Goal: Communication & Community: Answer question/provide support

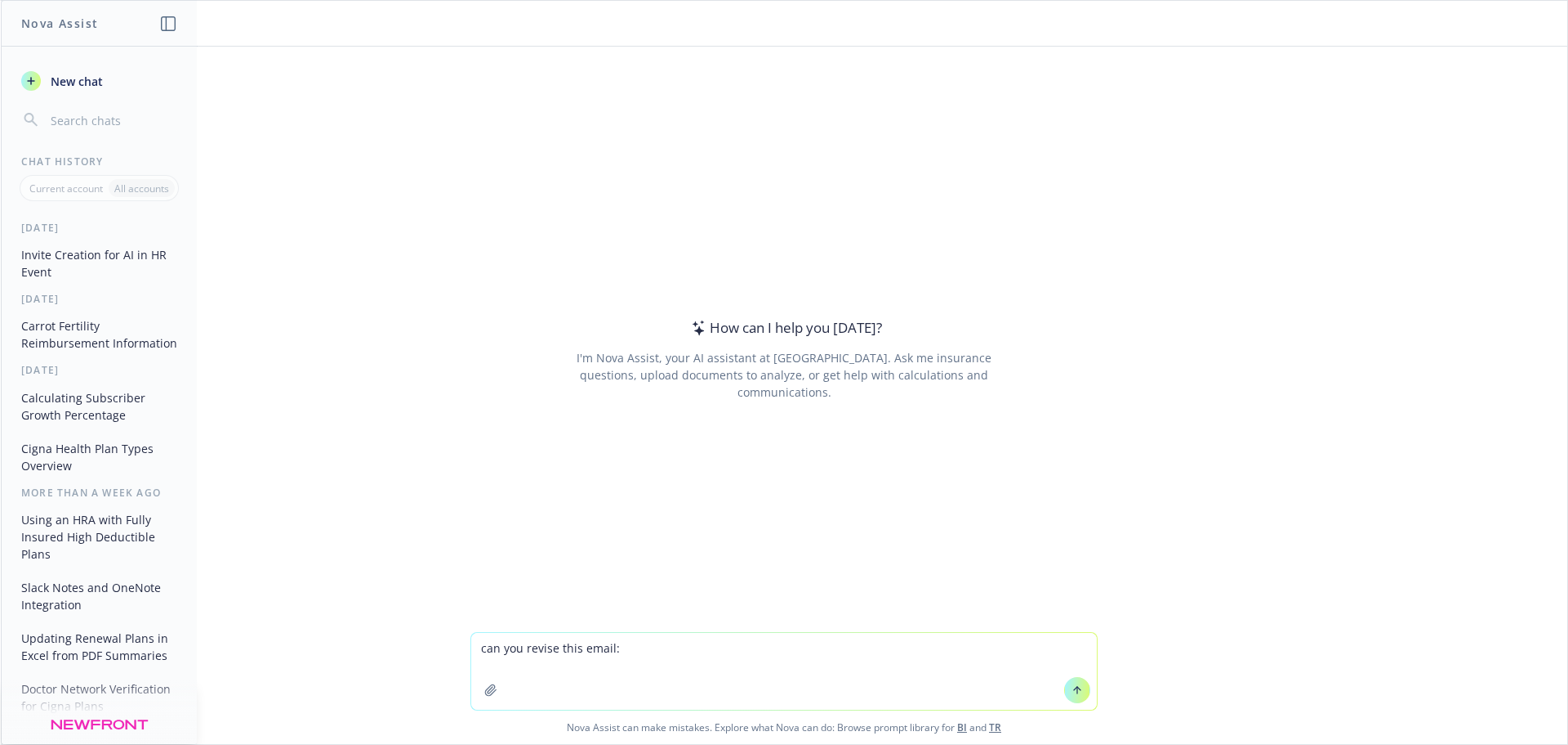
type textarea "lor ips dolors amet conse: Ad Elits – D eius tem’in utla! Etdolorem al enima mi…"
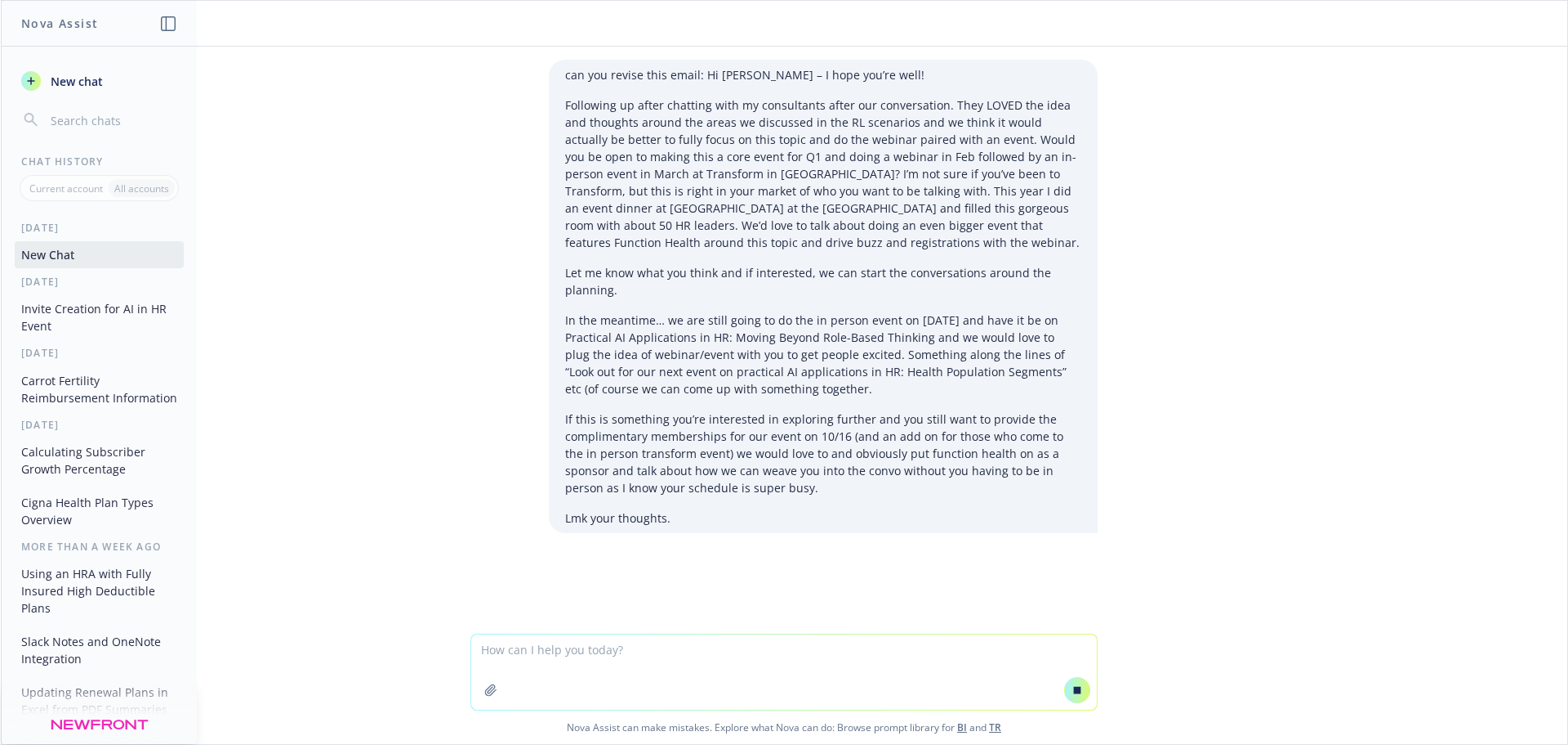
click at [1074, 690] on icon at bounding box center [1077, 689] width 7 height 7
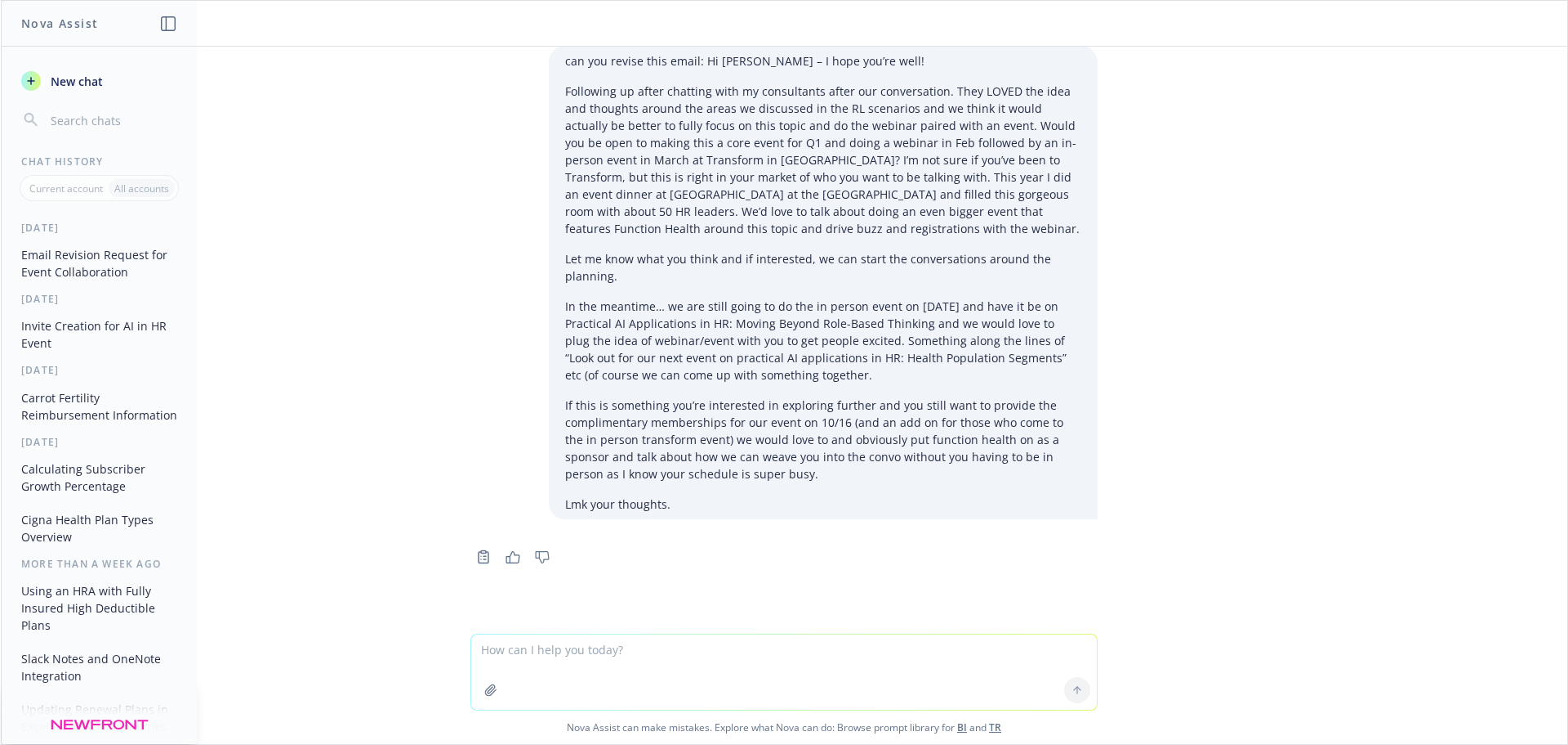
click at [928, 661] on textarea at bounding box center [784, 672] width 626 height 75
paste textarea "Lo Ipsum – D sita con’ad elit! Seddoeius te incid utlabore etdo ma aliquaenima …"
type textarea "lor ips dolors amet conse ad el seddoei tem inci utlabor etd magn aliqu enimadm…"
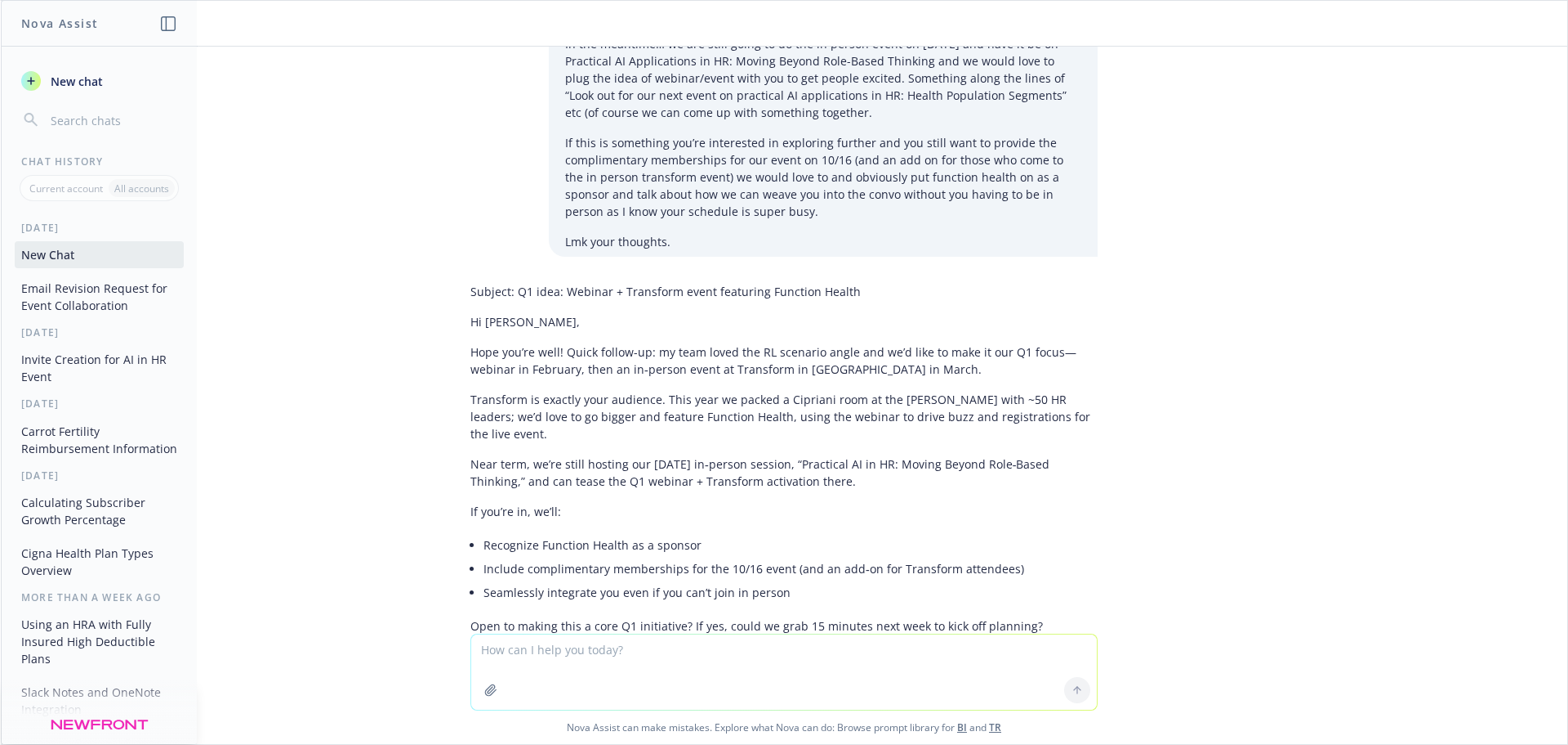
scroll to position [925, 0]
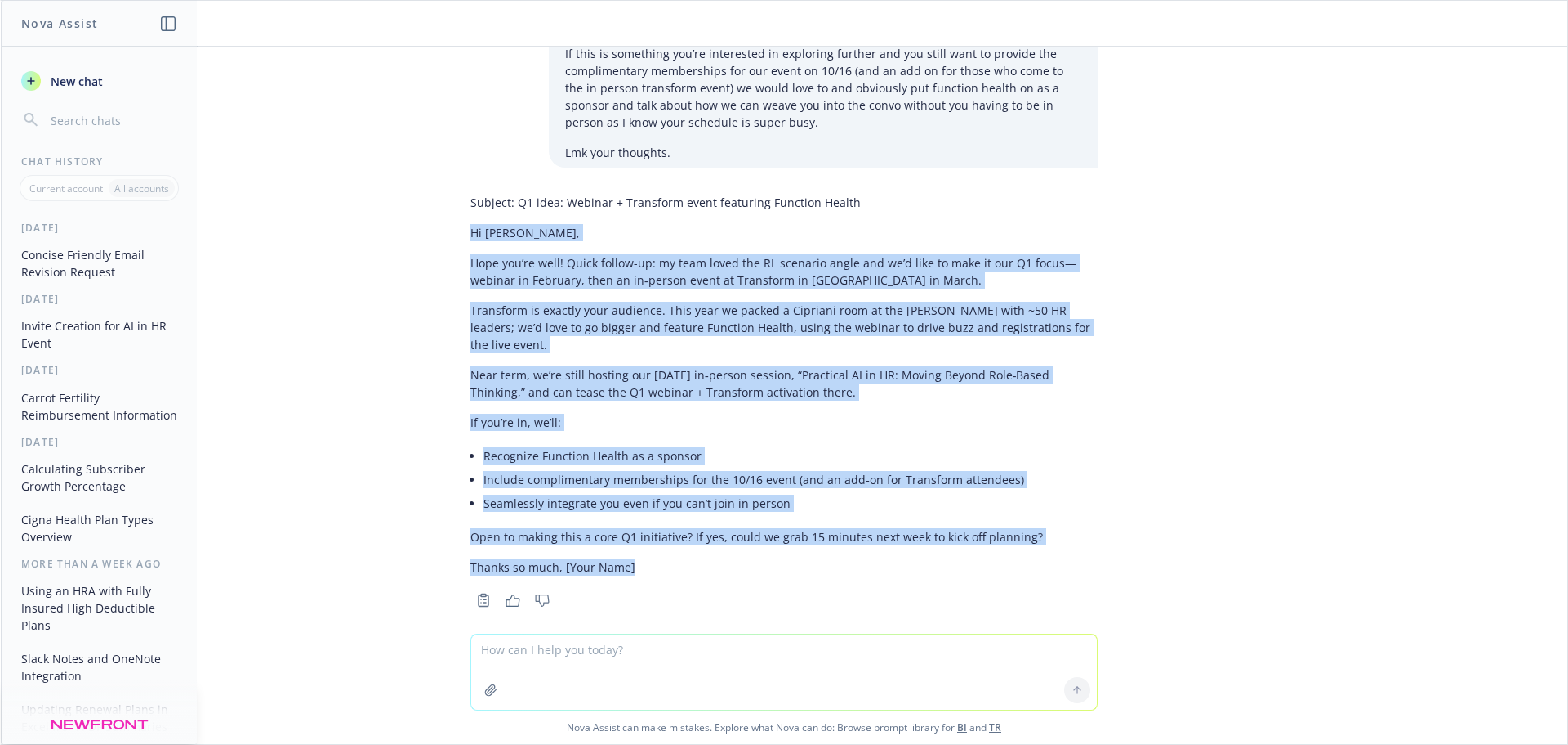
drag, startPoint x: 462, startPoint y: 229, endPoint x: 702, endPoint y: 537, distance: 390.5
click at [702, 537] on div "Subject: Q1 idea: Webinar + Transform event featuring Function Health Hi [PERSO…" at bounding box center [783, 384] width 627 height 395
copy div "Hi [PERSON_NAME] you’re well! Quick follow-up: my team loved the RL scenario an…"
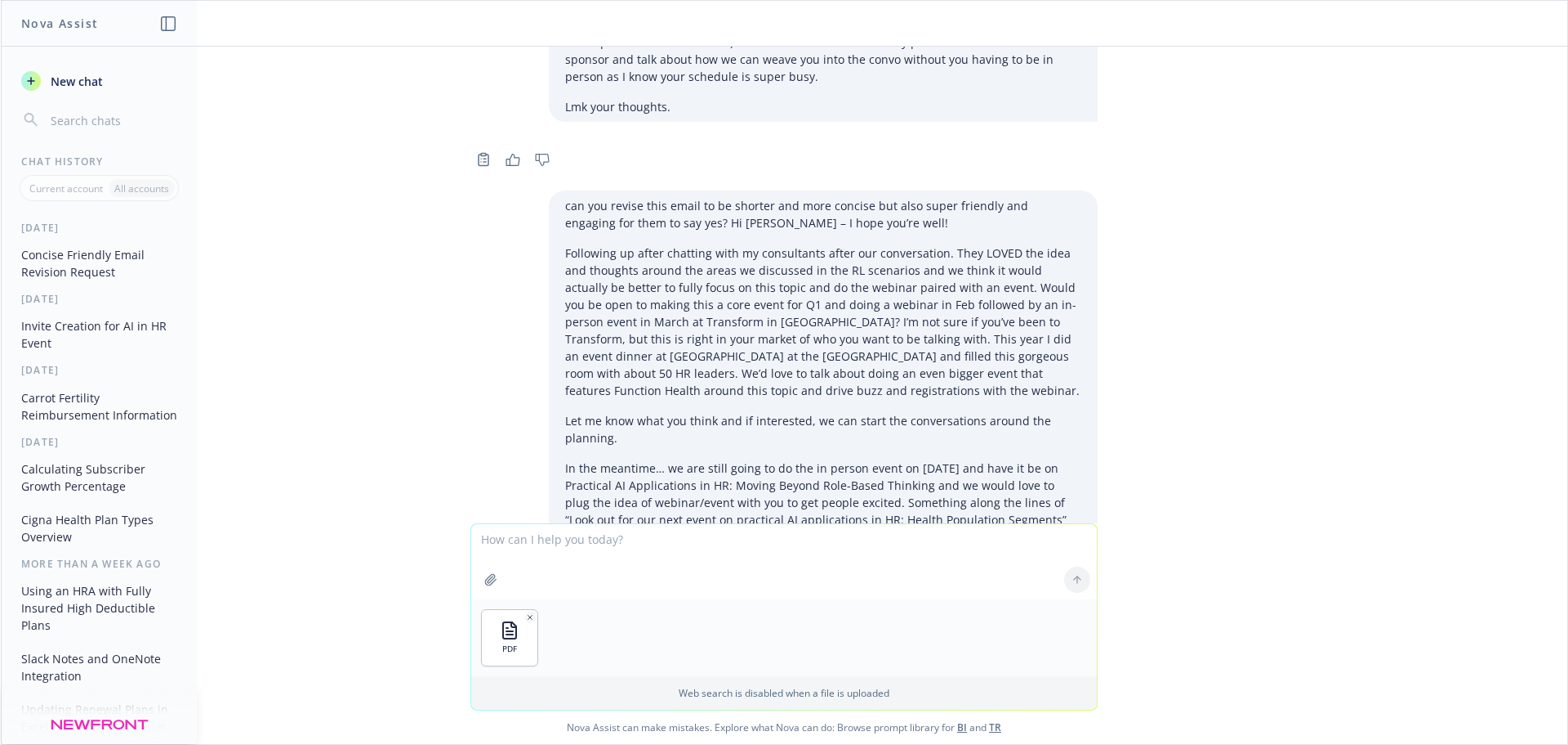
click at [585, 542] on textarea at bounding box center [784, 561] width 626 height 75
type textarea "what's a good email invite for this event?"
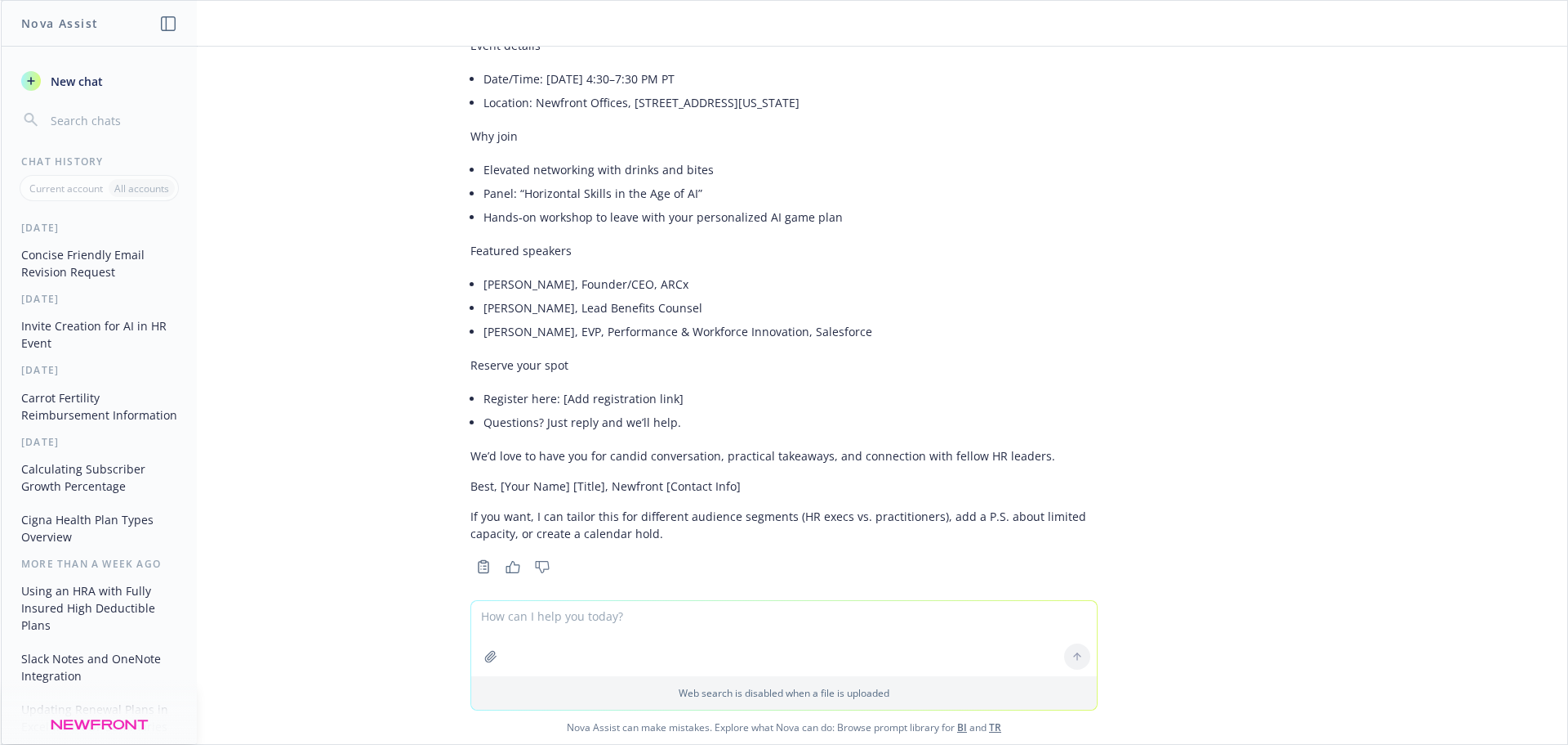
scroll to position [1361, 0]
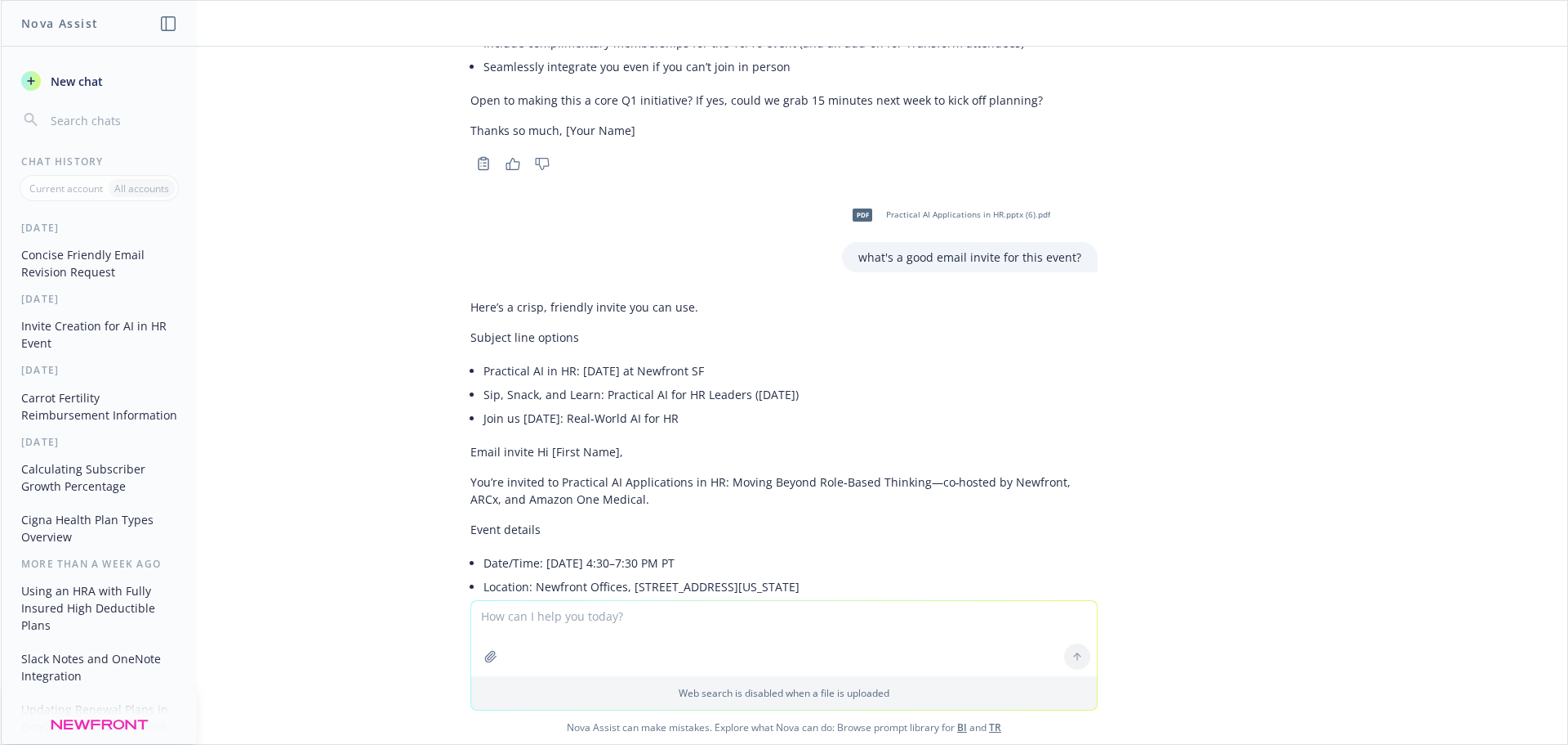
click at [515, 384] on li "Sip, Snack, and Learn: Practical AI for HR Leaders ([DATE])" at bounding box center [791, 394] width 614 height 24
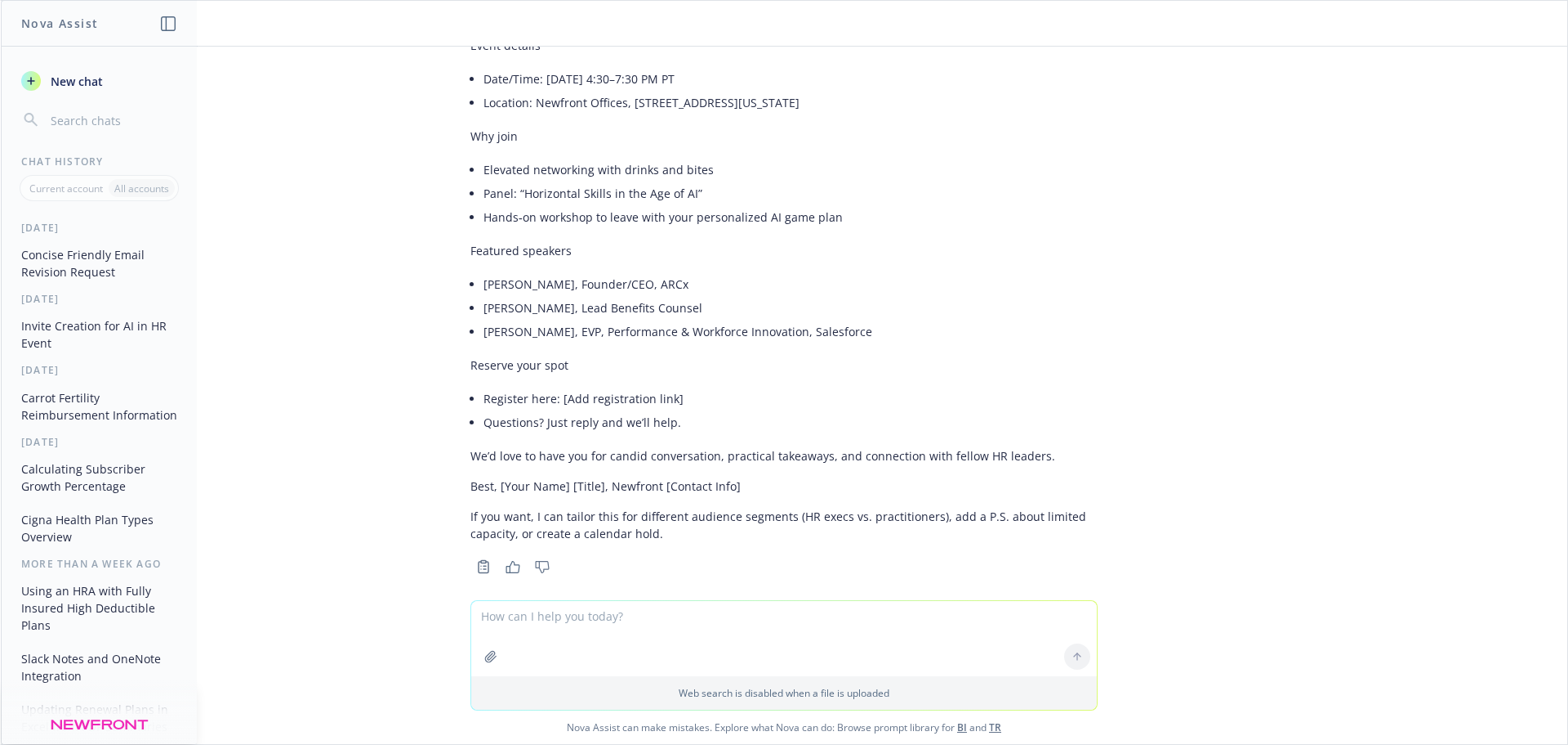
click at [763, 447] on p "We’d love to have you for candid conversation, practical takeaways, and connect…" at bounding box center [783, 455] width 627 height 17
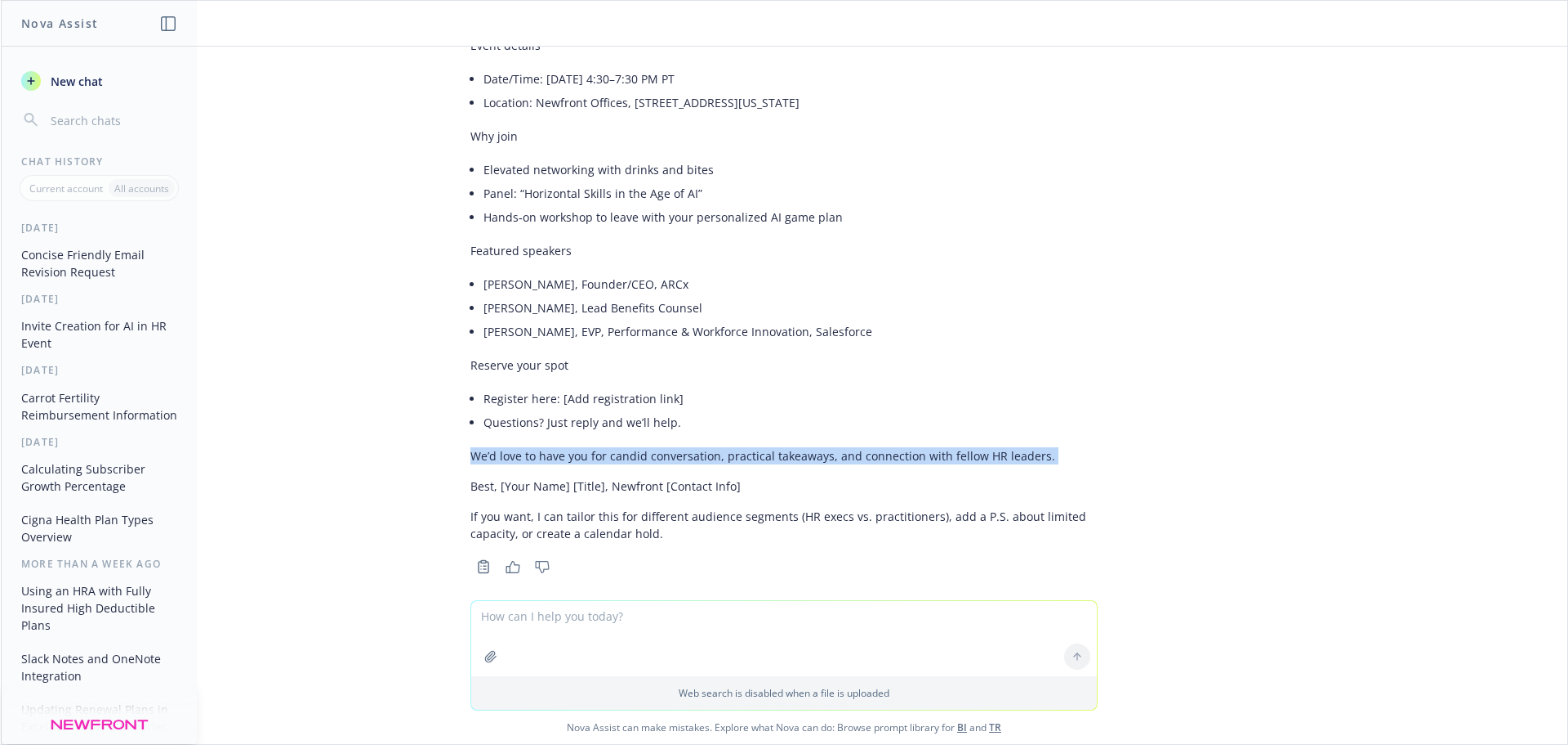
click at [763, 447] on p "We’d love to have you for candid conversation, practical takeaways, and connect…" at bounding box center [783, 455] width 627 height 17
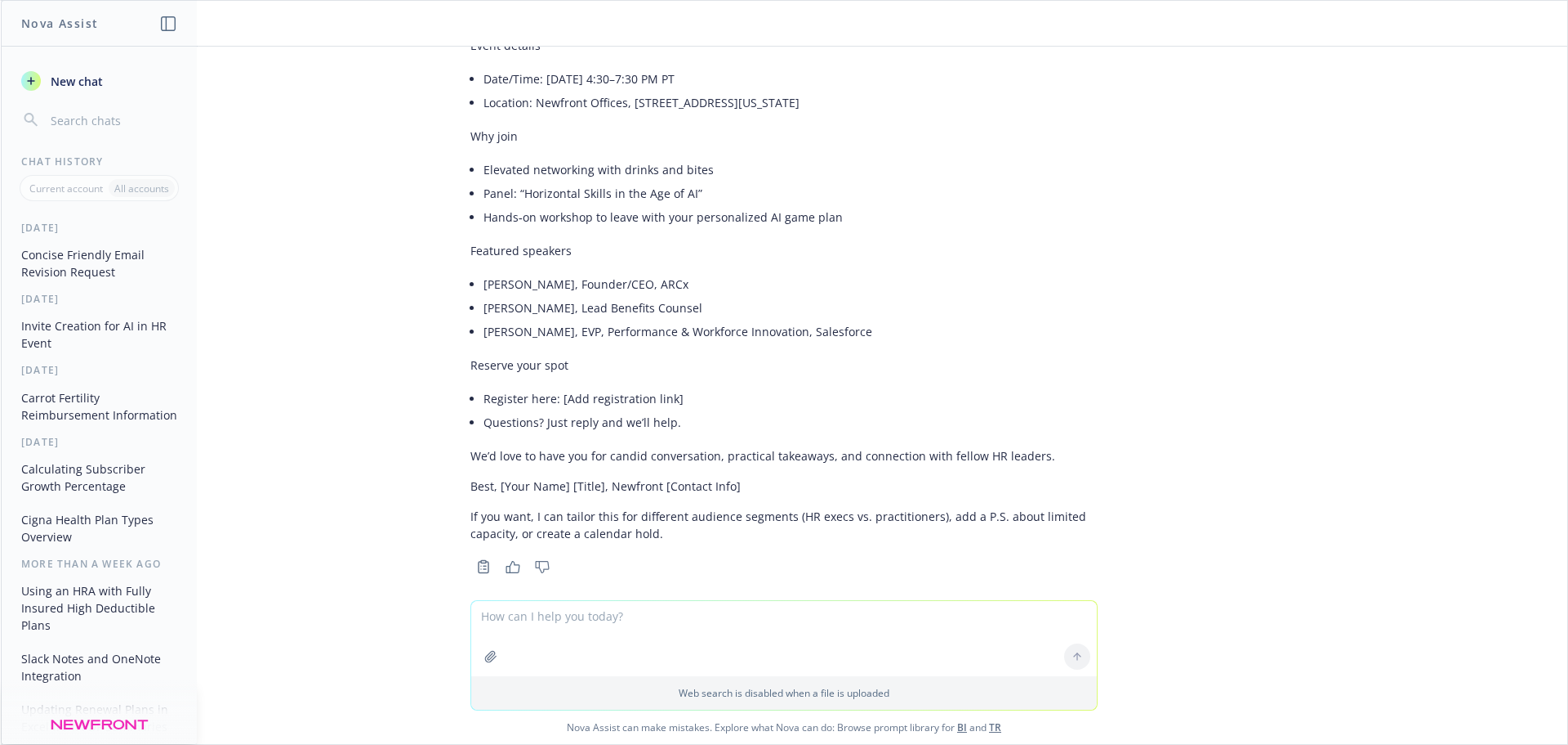
click at [633, 621] on textarea at bounding box center [784, 638] width 626 height 75
type textarea "i just want it to be 1-2 sentences on inviting them to the event ab out the eve…"
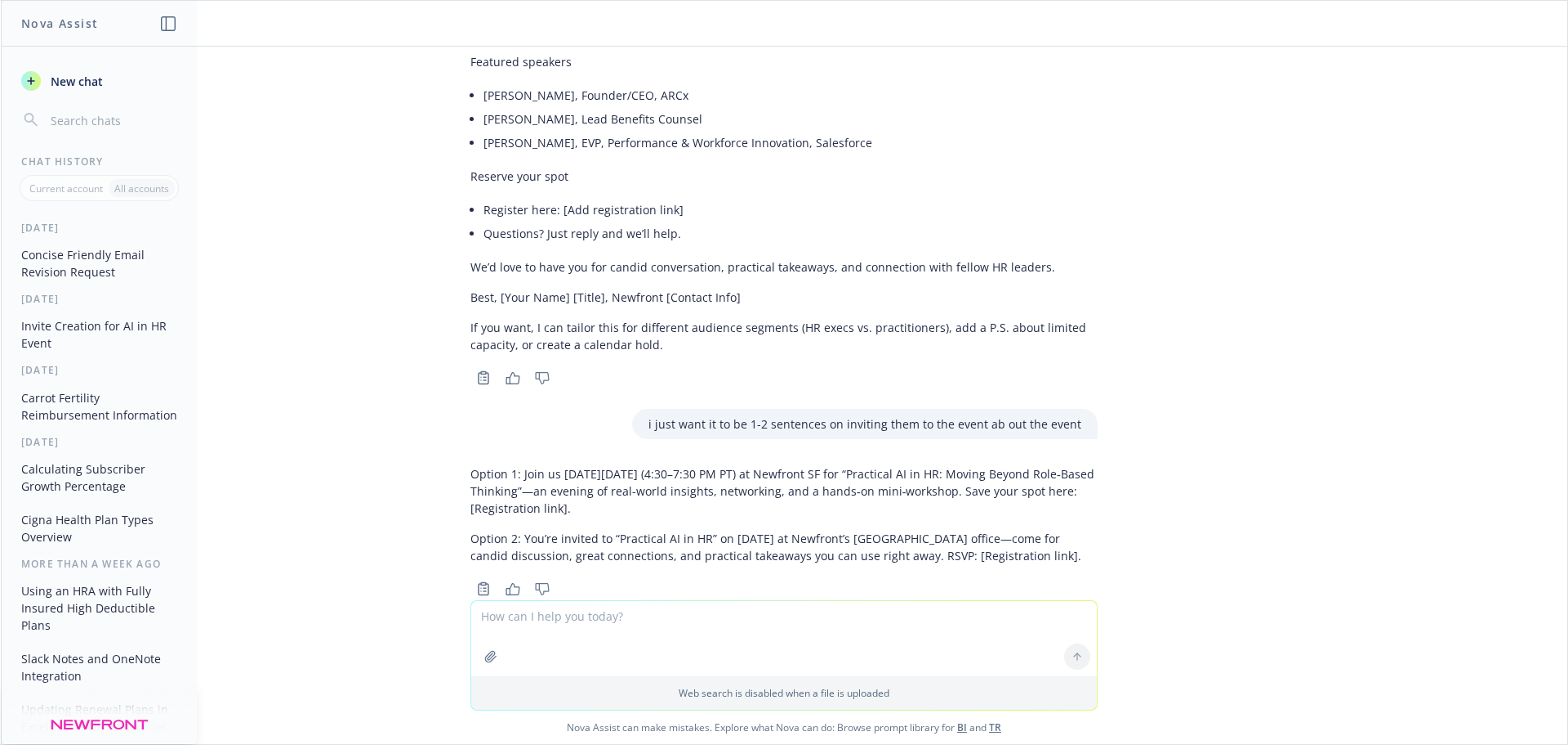
scroll to position [2055, 0]
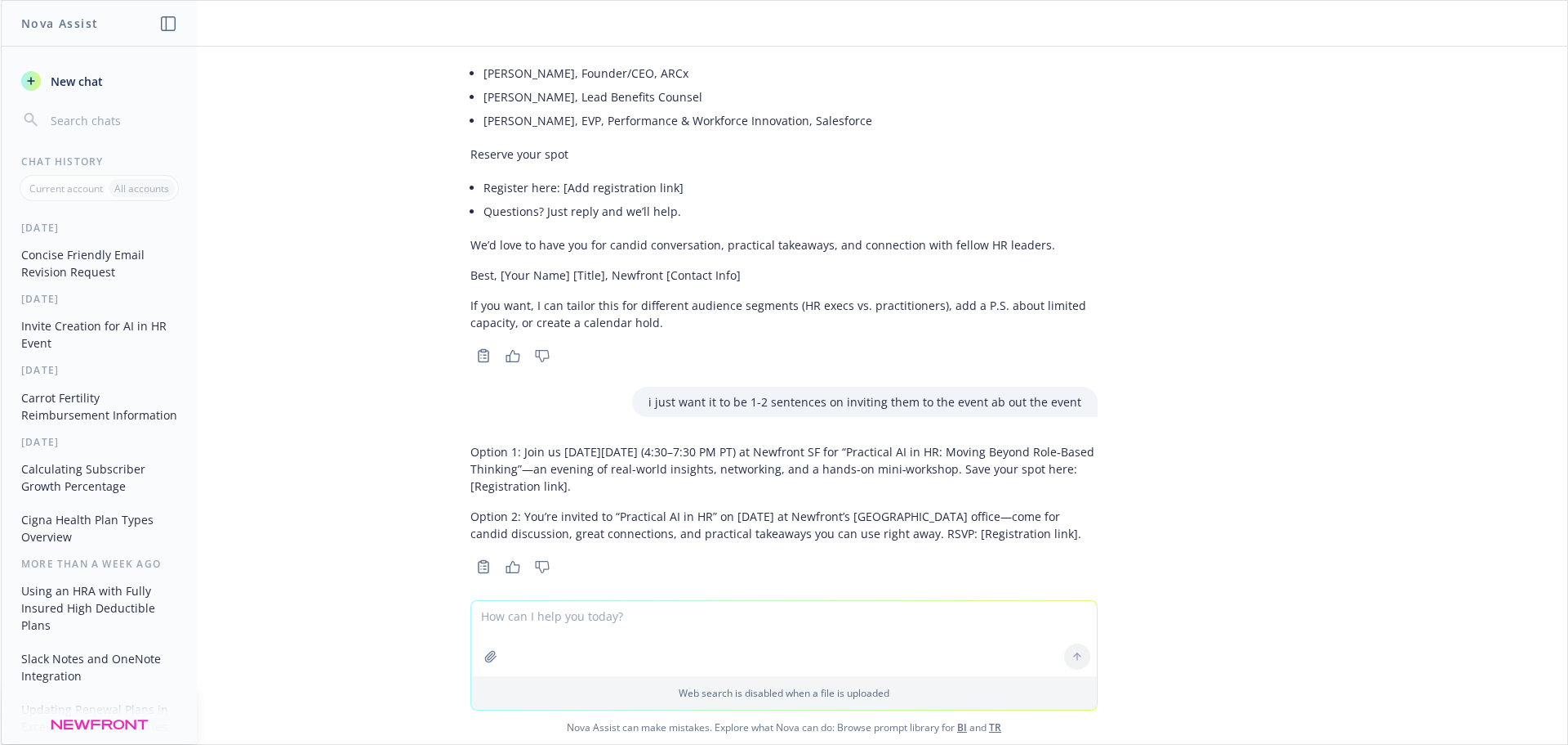
click at [692, 448] on p "Option 1: Join us [DATE][DATE] (4:30–7:30 PM PT) at Newfront SF for “Practical …" at bounding box center [783, 468] width 627 height 51
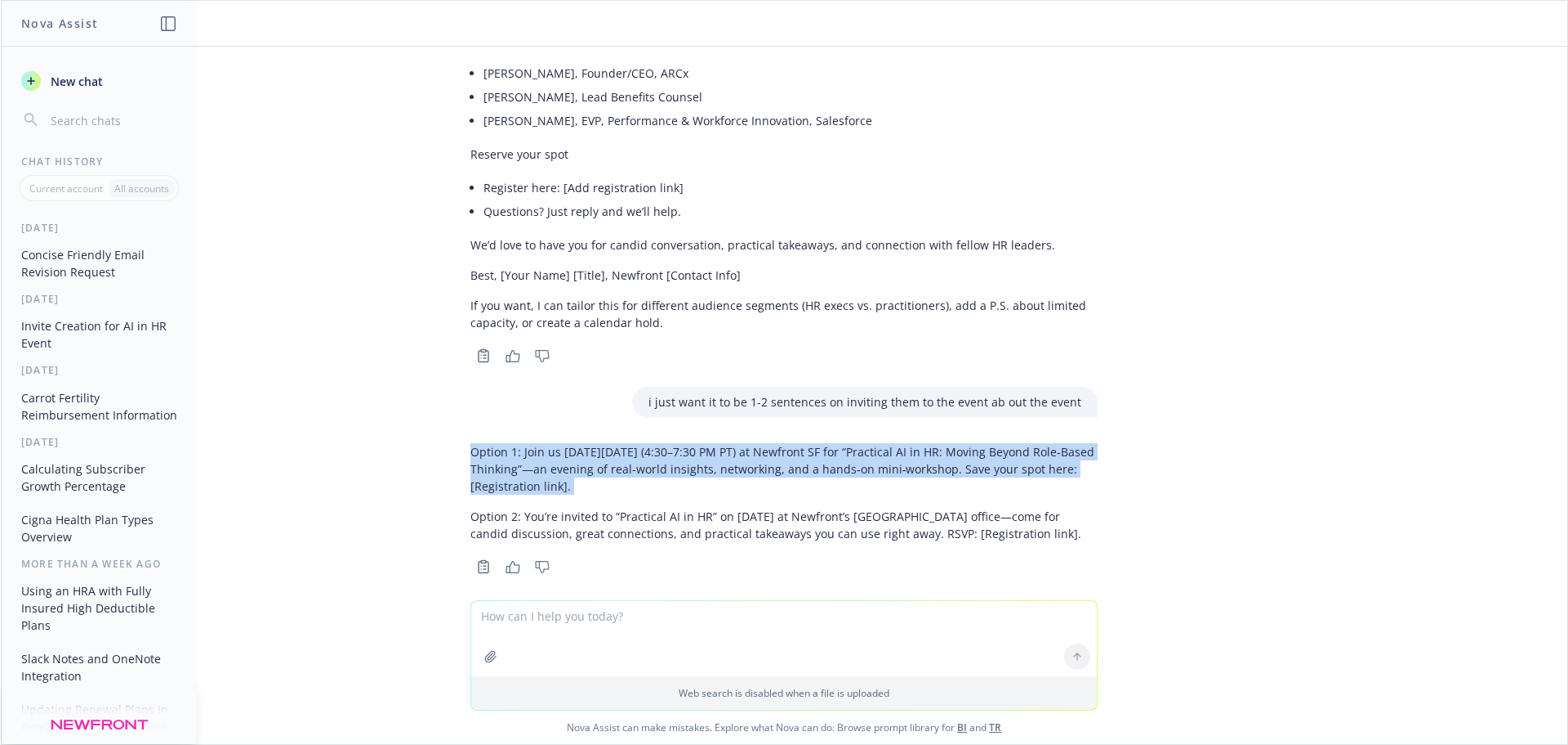
click at [692, 448] on p "Option 1: Join us [DATE][DATE] (4:30–7:30 PM PT) at Newfront SF for “Practical …" at bounding box center [783, 468] width 627 height 51
copy div "Option 1: Join us [DATE][DATE] (4:30–7:30 PM PT) at Newfront SF for “Practical …"
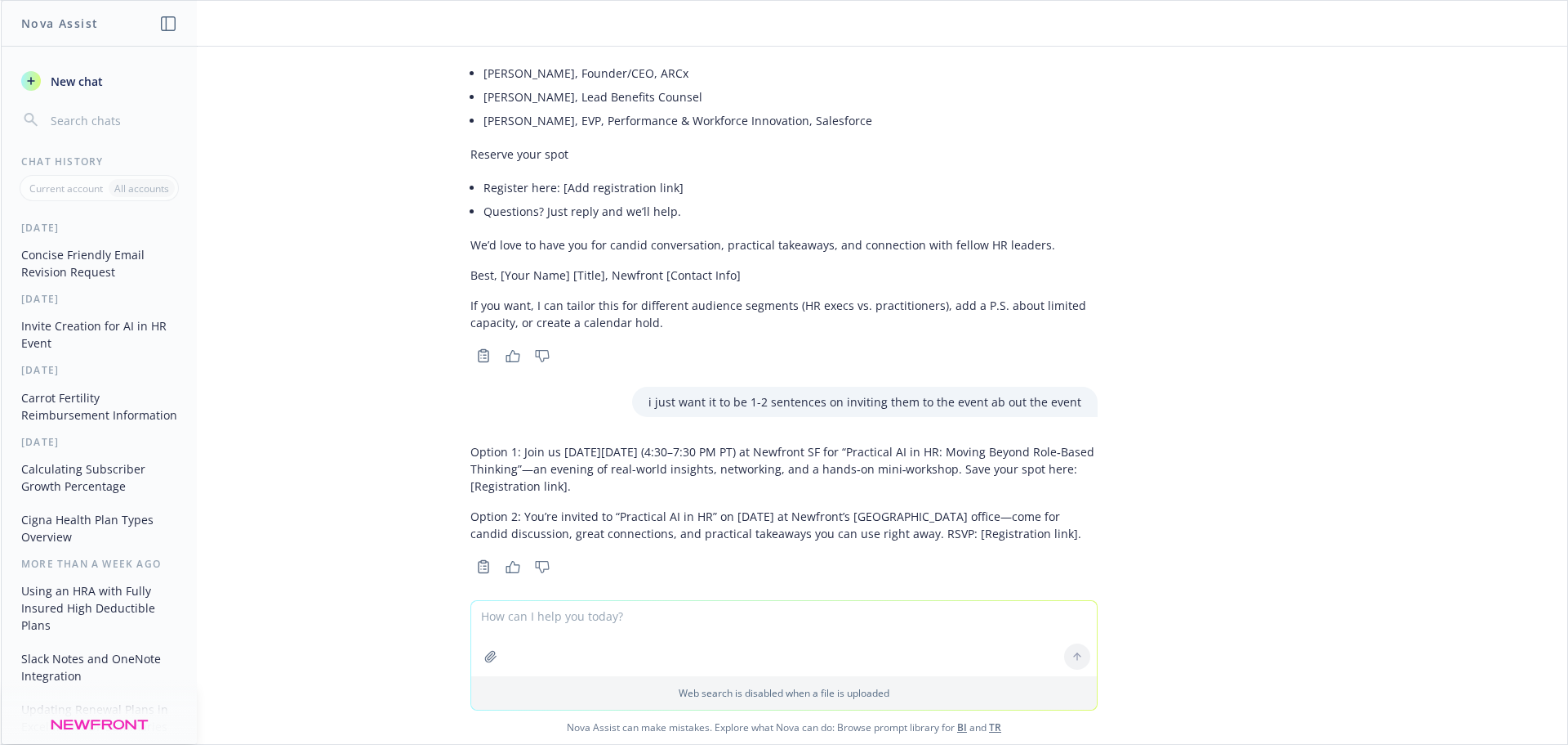
click at [572, 619] on textarea at bounding box center [784, 638] width 626 height 75
paste textarea "I wanted to invite you to an event we’re having [DATE][DATE] (4:30–7:30 PM PT) …"
type textarea "can you fix this: I wanted to invite you to an event we’re having [DATE][DATE] …"
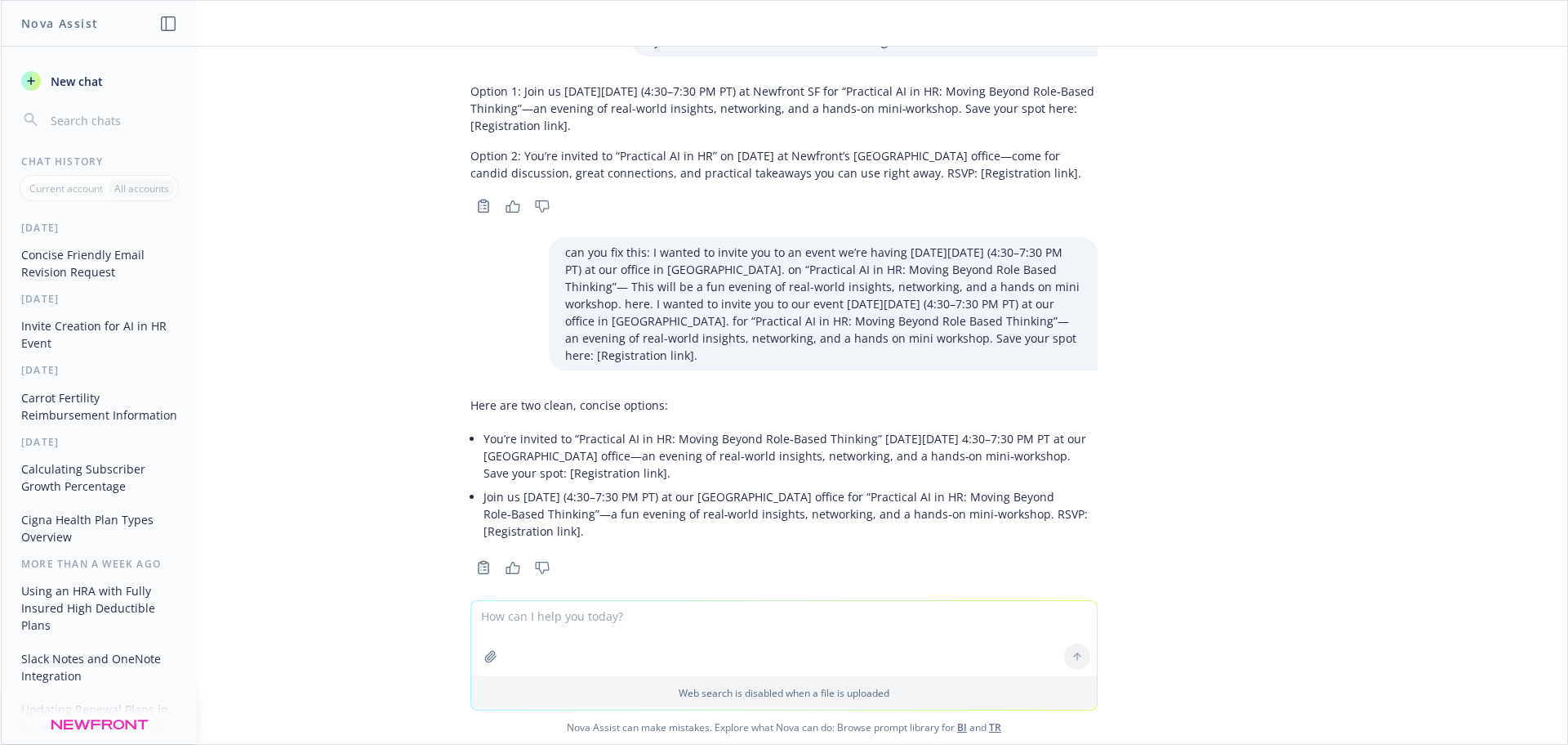
scroll to position [2417, 0]
click at [508, 624] on textarea at bounding box center [784, 638] width 626 height 75
paste textarea "Hi [PERSON_NAME] – I hope you’re having a great week! This reminds me I need to…"
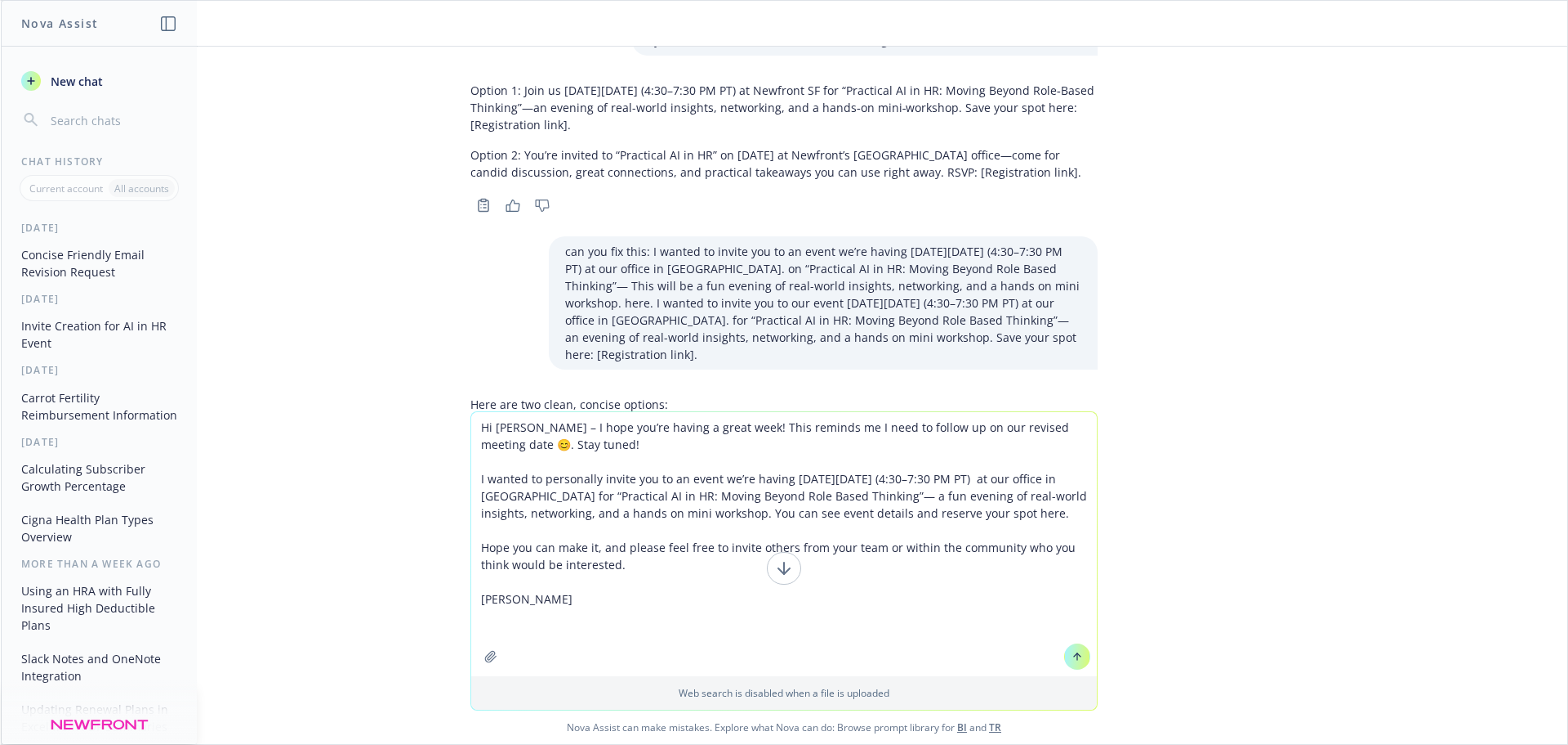
click at [475, 423] on textarea "Hi [PERSON_NAME] – I hope you’re having a great week! This reminds me I need to…" at bounding box center [784, 543] width 626 height 264
type textarea "Thoughts? Can you add a short plug about the thought leaders speaking? Hi [PERS…"
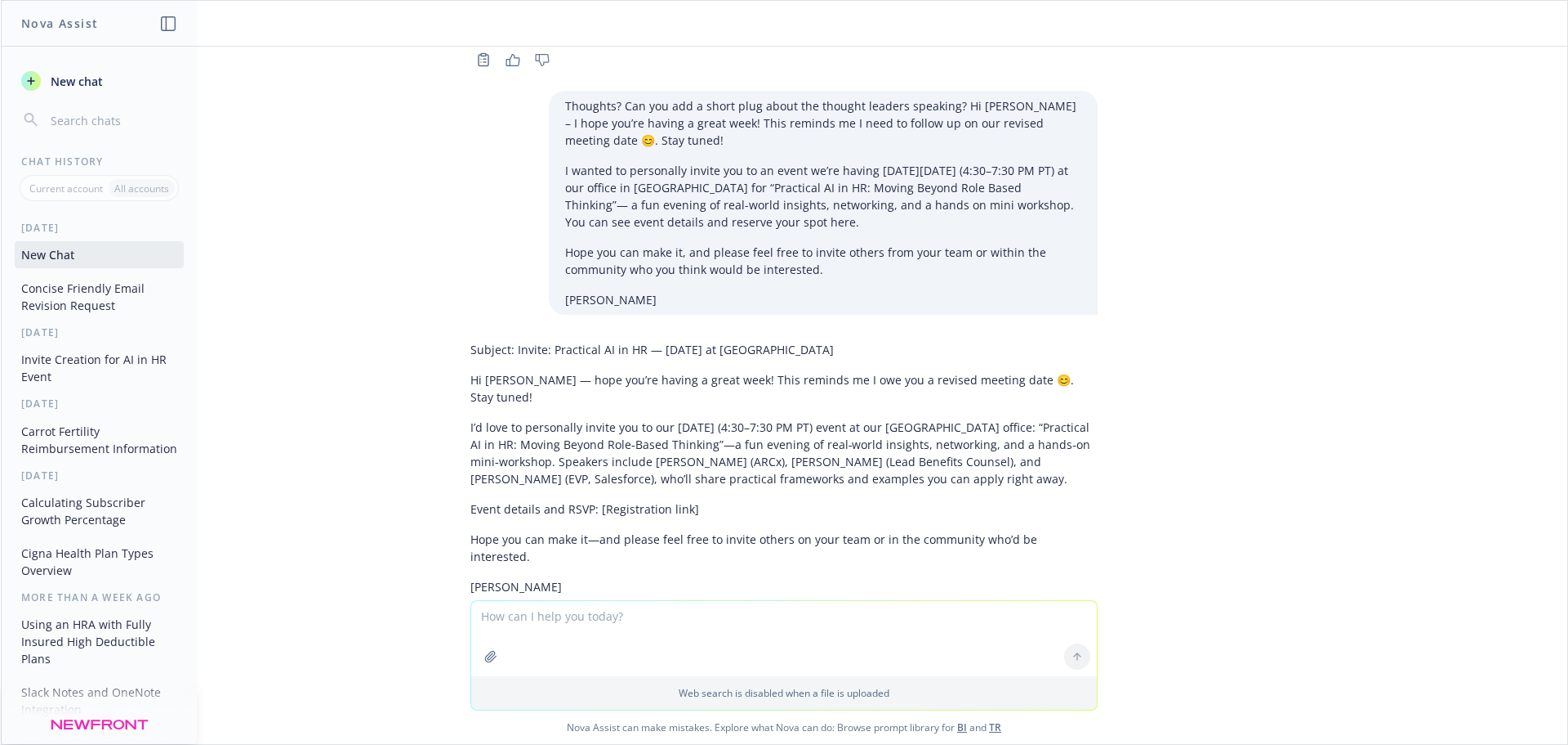
scroll to position [2942, 0]
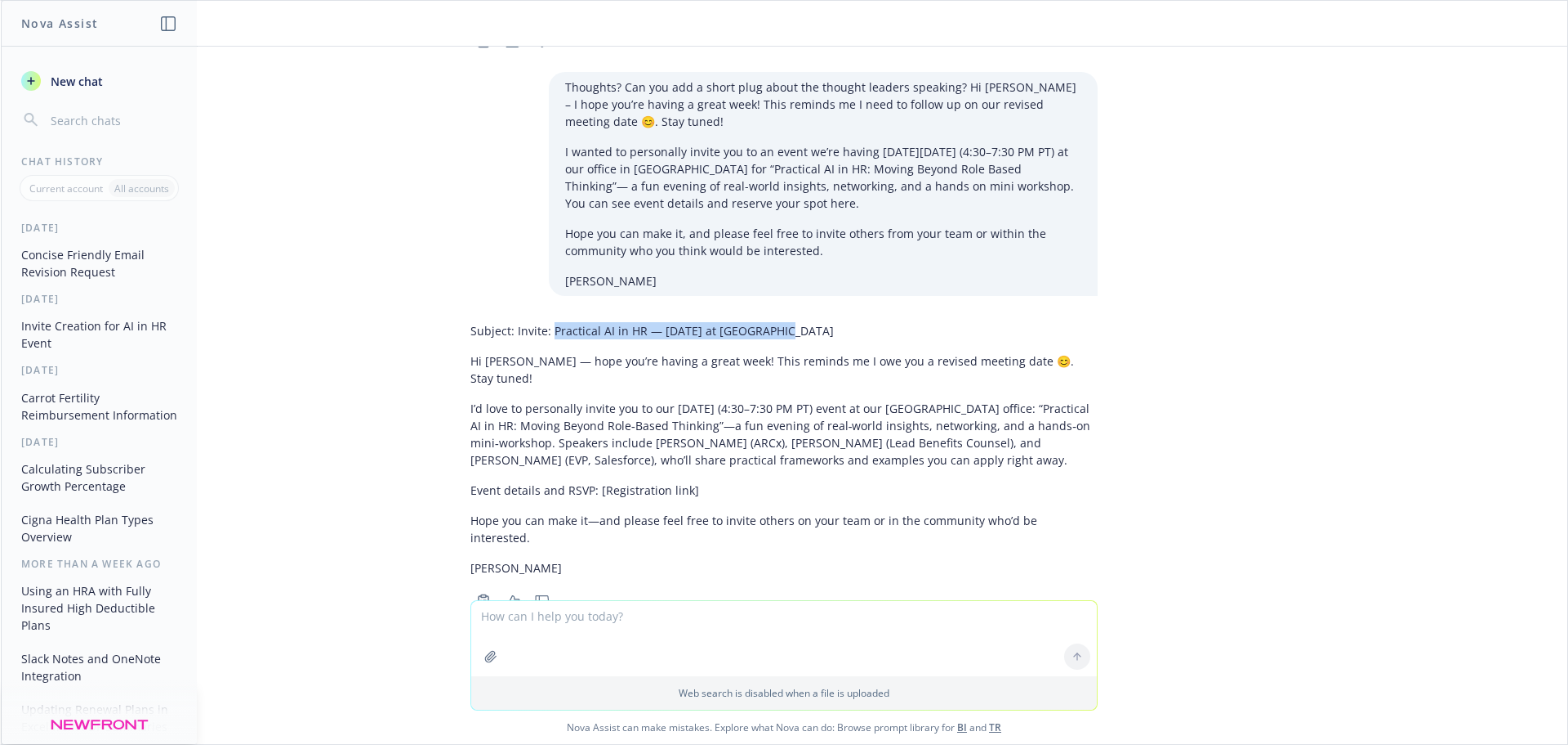
drag, startPoint x: 773, startPoint y: 315, endPoint x: 541, endPoint y: 318, distance: 232.0
click at [541, 322] on p "Subject: Invite: Practical AI in HR — [DATE] at [GEOGRAPHIC_DATA]" at bounding box center [783, 330] width 627 height 17
click at [878, 400] on p "I’d love to personally invite you to our [DATE] (4:30–7:30 PM PT) event at our …" at bounding box center [783, 434] width 627 height 68
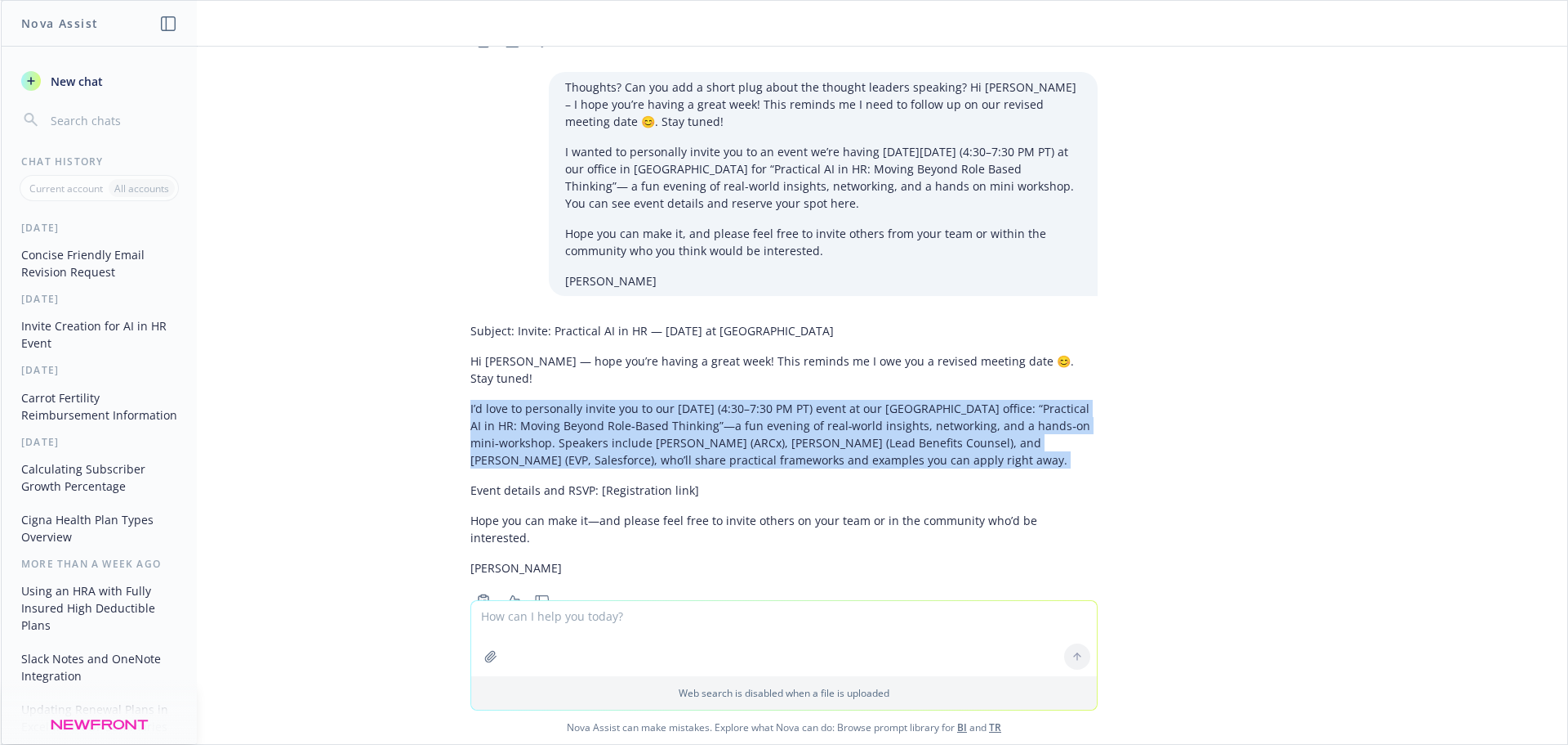
click at [878, 400] on p "I’d love to personally invite you to our [DATE] (4:30–7:30 PM PT) event at our …" at bounding box center [783, 434] width 627 height 68
copy div "I’d love to personally invite you to our [DATE] (4:30–7:30 PM PT) event at our …"
